Goal: Find specific page/section: Find specific page/section

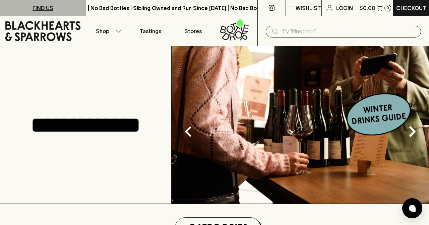
click at [42, 9] on p "FIND US" at bounding box center [42, 8] width 21 height 8
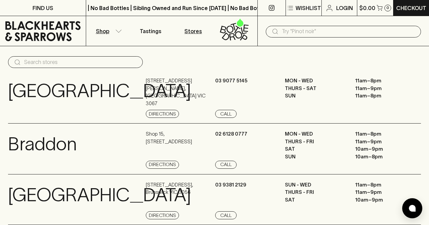
click at [116, 32] on icon "button" at bounding box center [118, 30] width 7 height 3
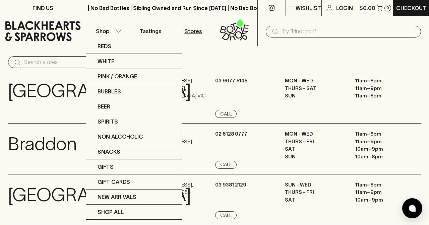
click at [119, 30] on div at bounding box center [214, 112] width 429 height 225
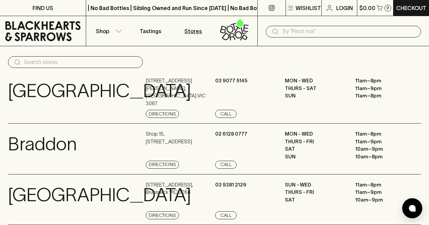
click at [58, 31] on icon at bounding box center [43, 31] width 76 height 20
